Goal: Task Accomplishment & Management: Complete application form

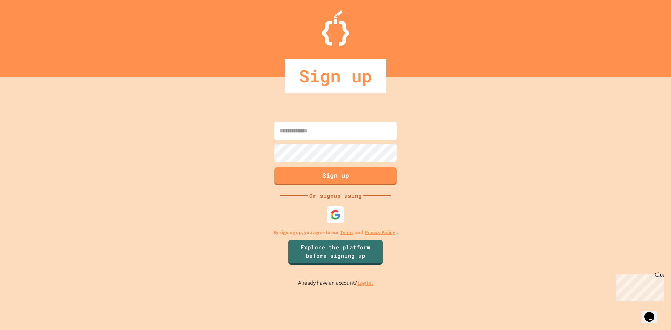
click at [317, 139] on input at bounding box center [335, 131] width 122 height 19
type input "**********"
click at [251, 240] on div "**********" at bounding box center [335, 203] width 671 height 253
